Goal: Task Accomplishment & Management: Use online tool/utility

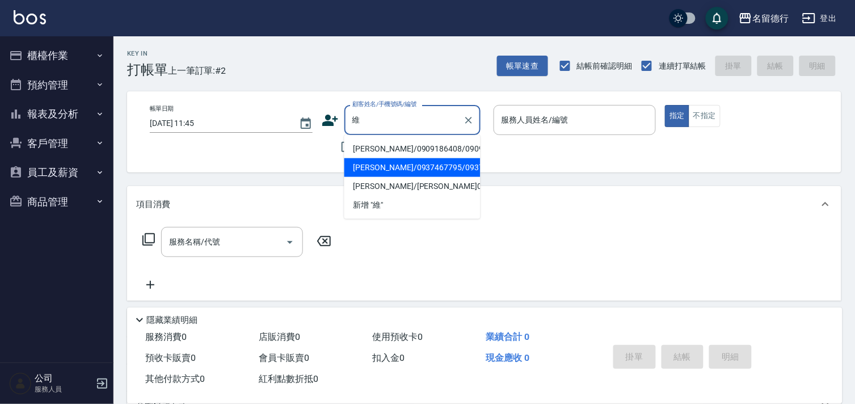
click at [375, 177] on li "[PERSON_NAME]/0937467795/0937467795" at bounding box center [413, 167] width 136 height 19
type input "[PERSON_NAME]/0937467795/0937467795"
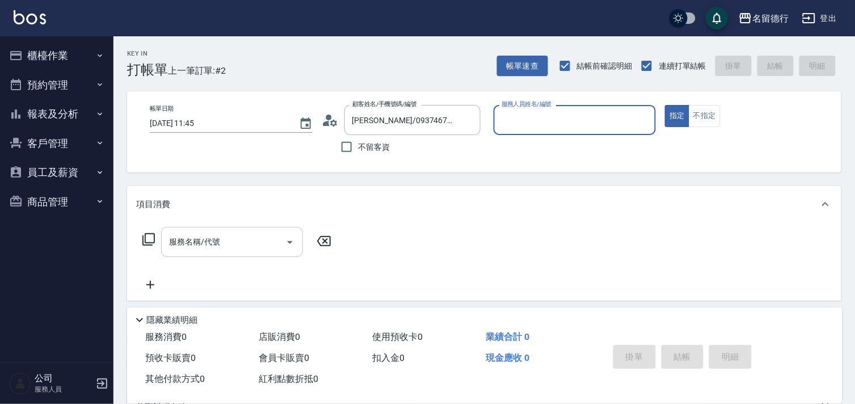
type input "[PERSON_NAME]-10"
click at [188, 238] on div "服務名稱/代號 服務名稱/代號" at bounding box center [232, 242] width 142 height 30
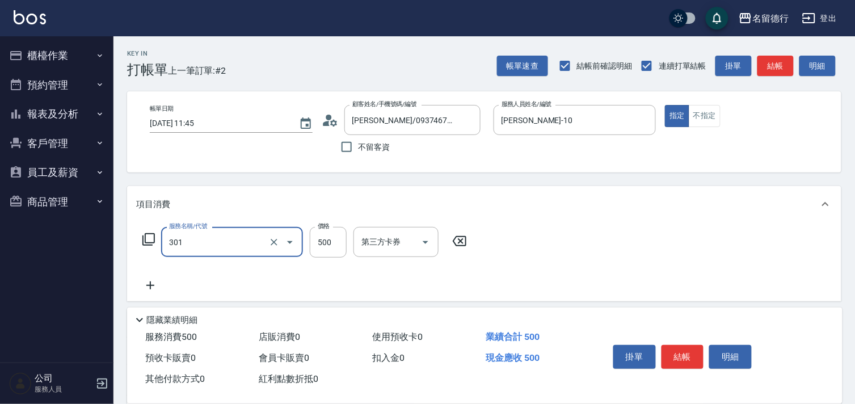
type input "剪髮(301)"
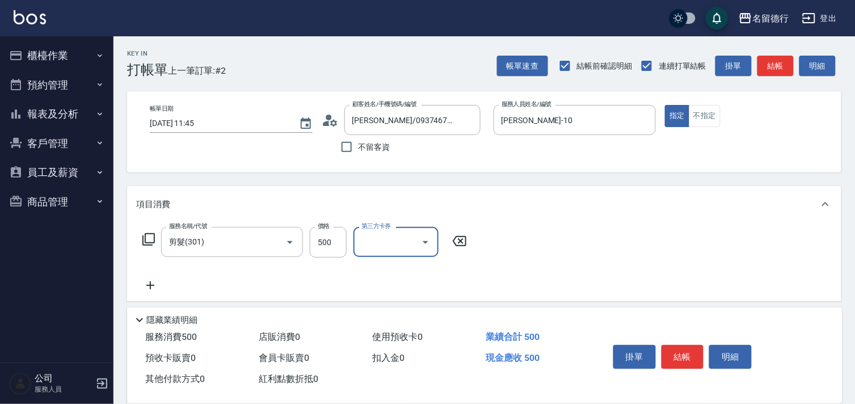
scroll to position [153, 0]
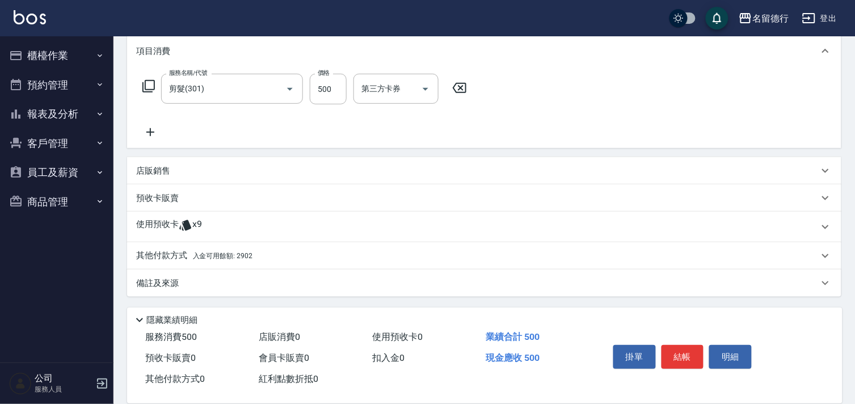
click at [219, 258] on span "入金可用餘額: 2902" at bounding box center [223, 256] width 60 height 8
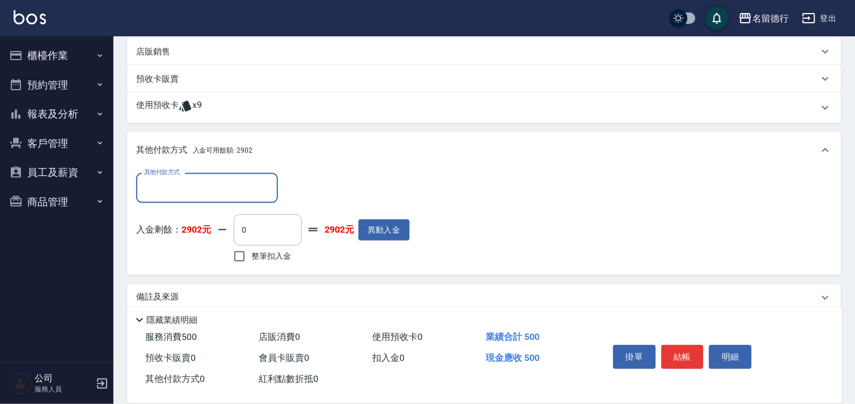
scroll to position [287, 0]
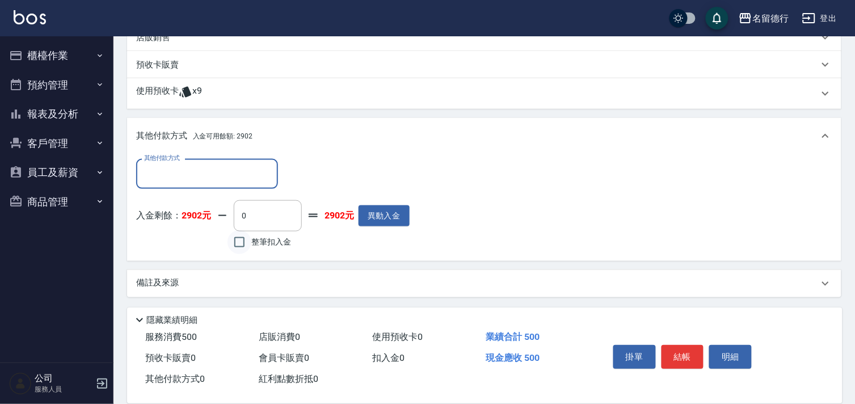
click at [242, 242] on input "整筆扣入金" at bounding box center [240, 242] width 24 height 24
checkbox input "true"
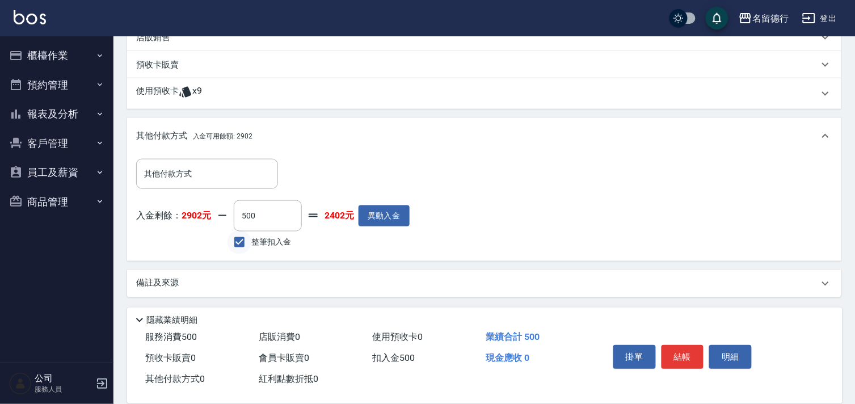
type input "500"
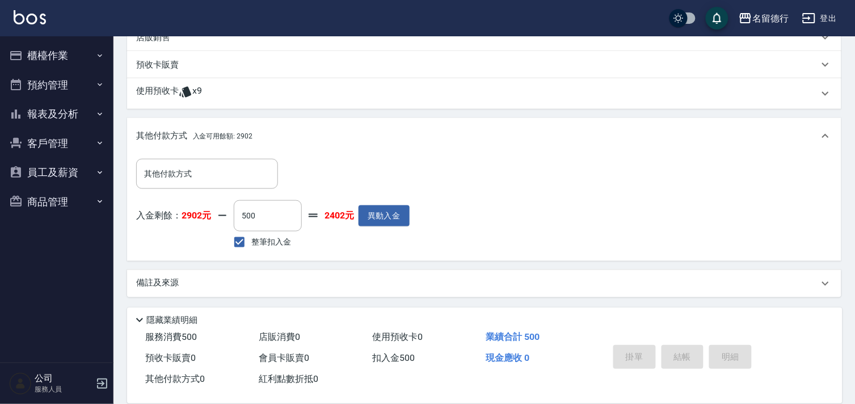
type input "[DATE] 13:45"
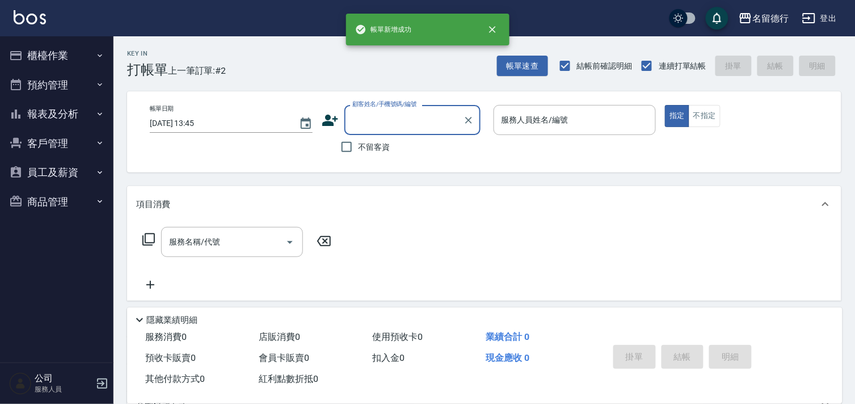
scroll to position [0, 0]
click at [351, 124] on input "顧客姓名/手機號碼/編號" at bounding box center [404, 120] width 109 height 20
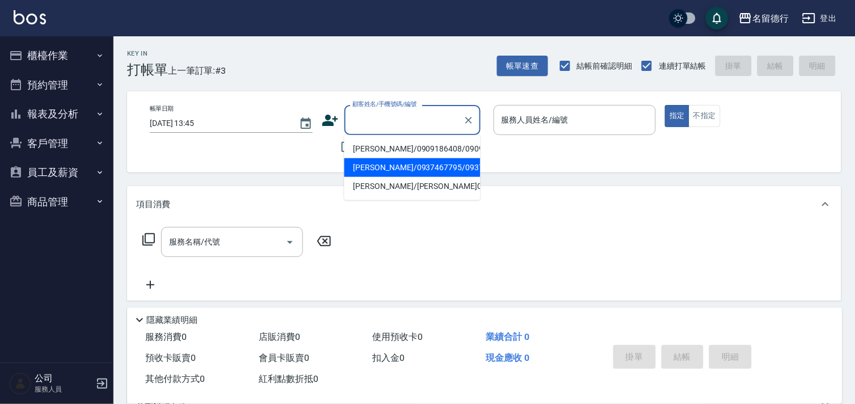
click at [371, 177] on li "[PERSON_NAME]/0937467795/0937467795" at bounding box center [413, 167] width 136 height 19
type input "[PERSON_NAME]/0937467795/0937467795"
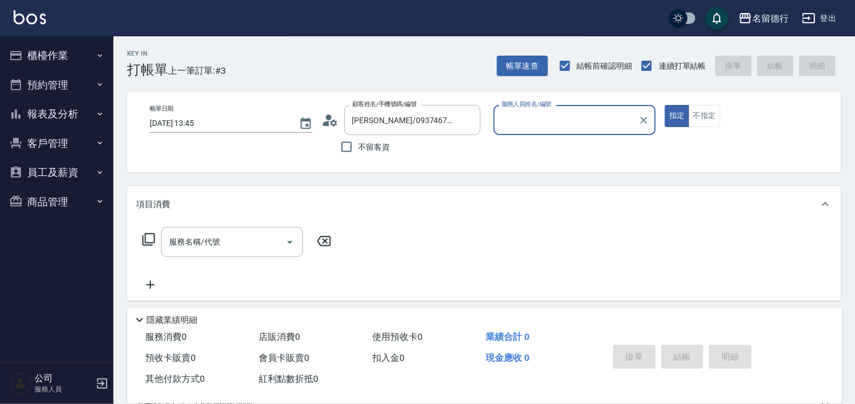
type input "[PERSON_NAME]-10"
click at [148, 242] on icon at bounding box center [148, 239] width 12 height 12
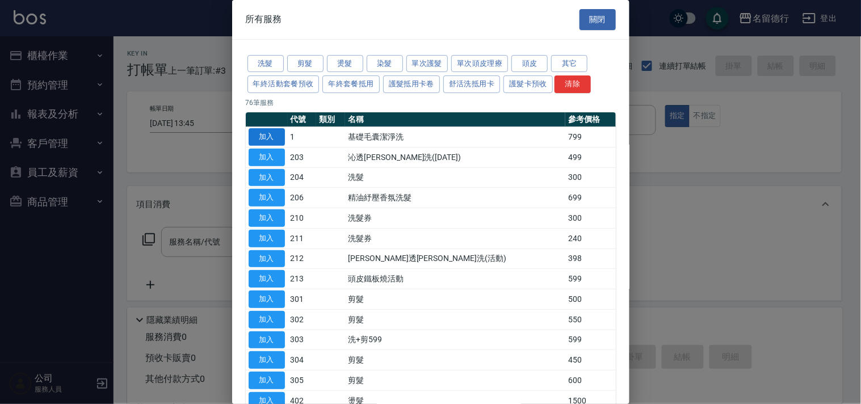
click at [267, 136] on button "加入" at bounding box center [267, 137] width 36 height 18
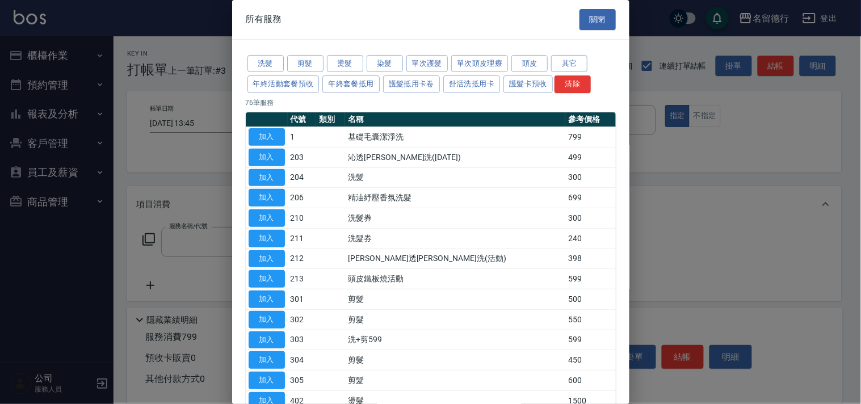
type input "基礎毛囊潔淨洗(1)"
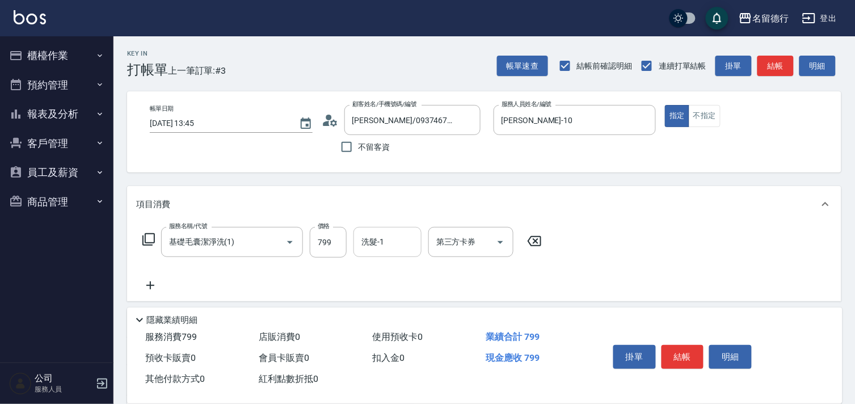
click at [378, 247] on input "洗髮-1" at bounding box center [388, 242] width 58 height 20
type input "[PERSON_NAME]-10"
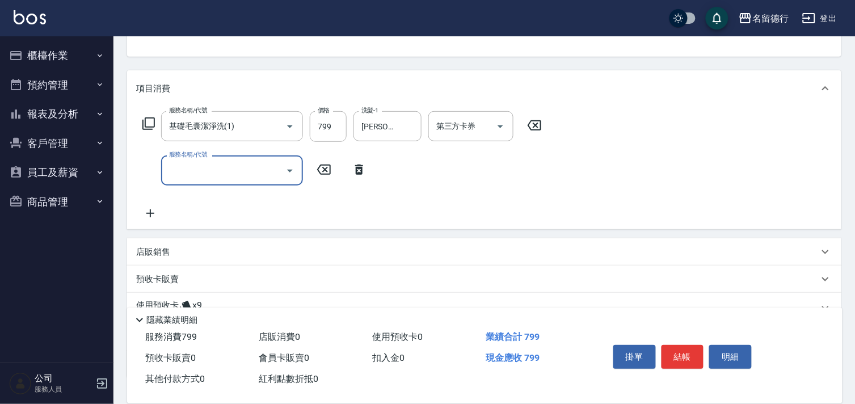
scroll to position [197, 0]
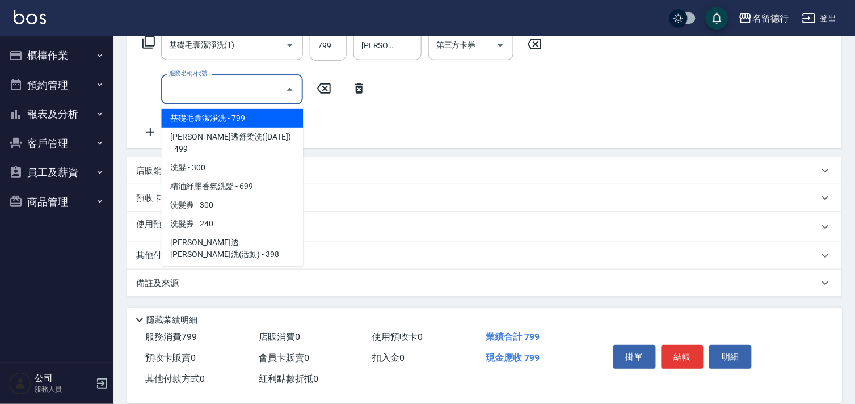
click at [222, 93] on input "服務名稱/代號" at bounding box center [223, 89] width 115 height 20
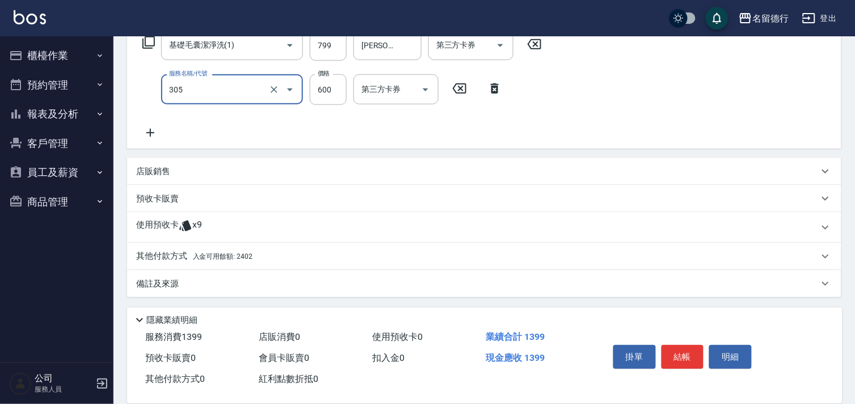
type input "剪髮(305)"
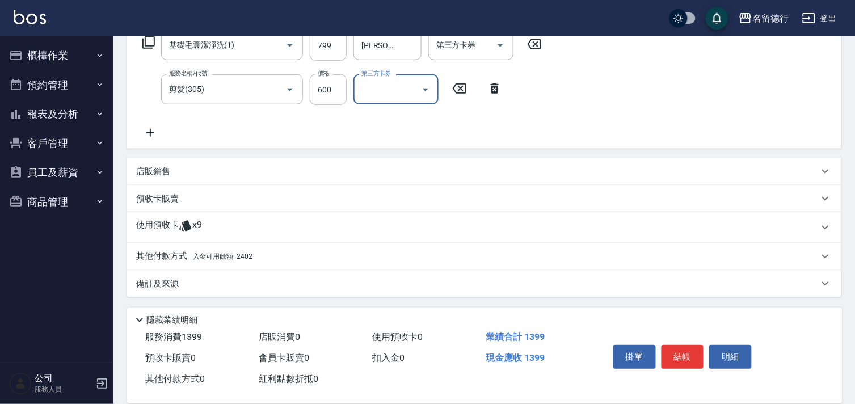
scroll to position [198, 0]
click at [201, 257] on span "入金可用餘額: 2402" at bounding box center [223, 256] width 60 height 8
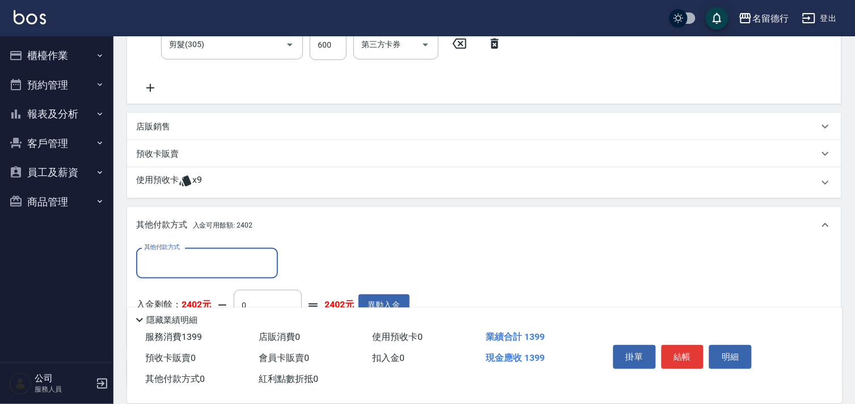
scroll to position [331, 0]
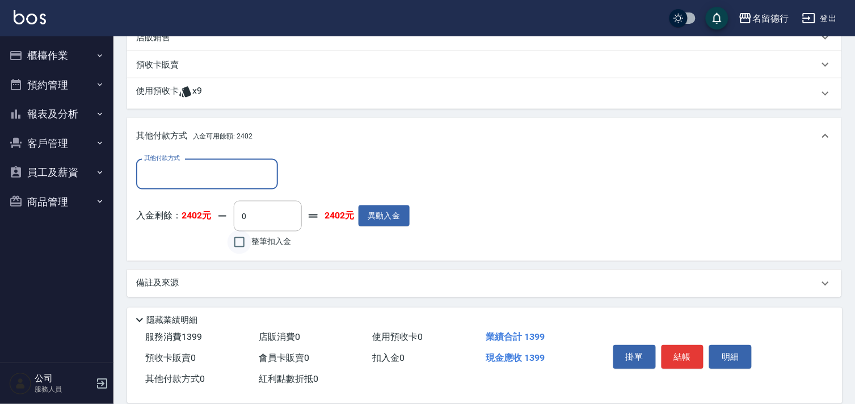
click at [245, 242] on input "整筆扣入金" at bounding box center [240, 242] width 24 height 24
checkbox input "true"
type input "1399"
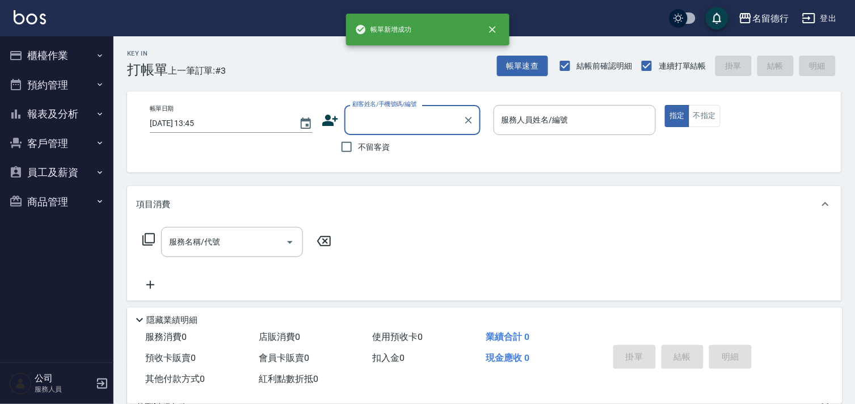
scroll to position [0, 0]
